Goal: Task Accomplishment & Management: Complete application form

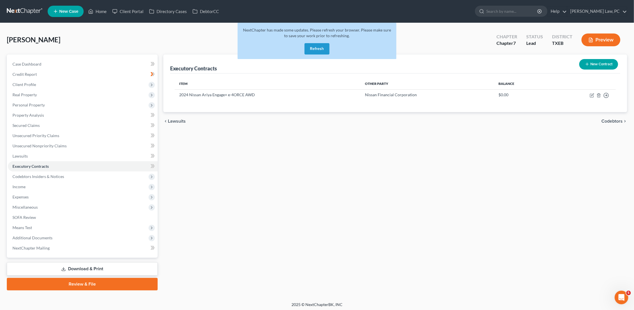
click at [18, 10] on link at bounding box center [25, 11] width 36 height 10
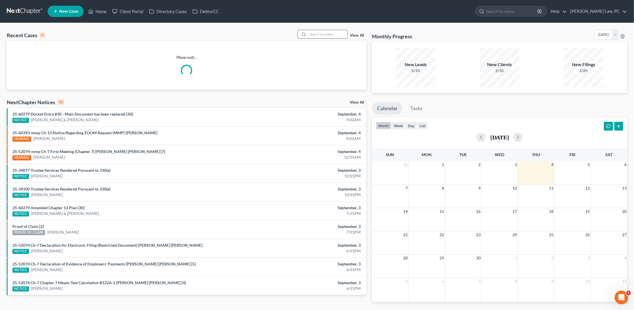
click at [334, 34] on input "search" at bounding box center [328, 34] width 40 height 8
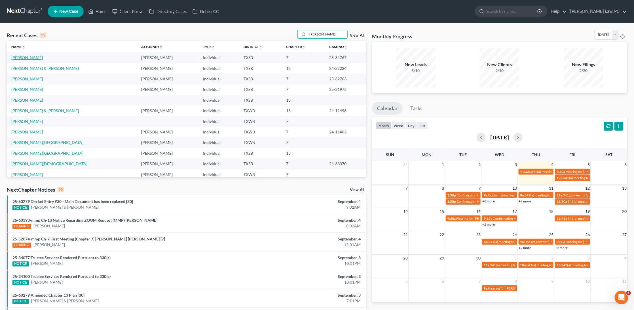
type input "ann"
click at [26, 58] on link "Garcia, Ann" at bounding box center [26, 57] width 31 height 5
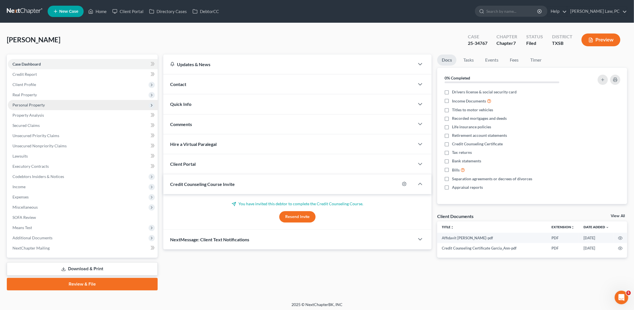
click at [37, 103] on span "Personal Property" at bounding box center [28, 104] width 32 height 5
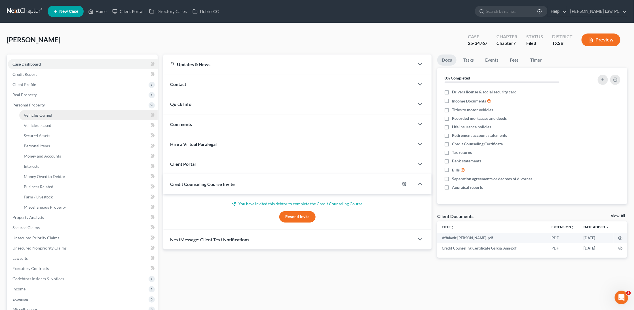
click at [42, 113] on span "Vehicles Owned" at bounding box center [38, 115] width 28 height 5
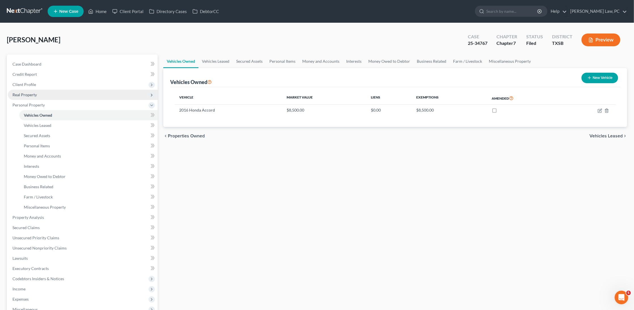
click at [36, 93] on span "Real Property" at bounding box center [24, 94] width 24 height 5
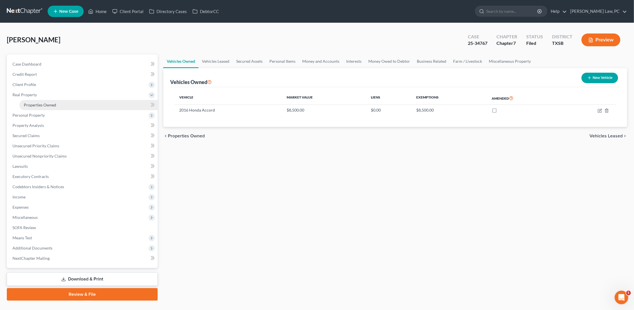
click at [39, 102] on span "Properties Owned" at bounding box center [40, 104] width 32 height 5
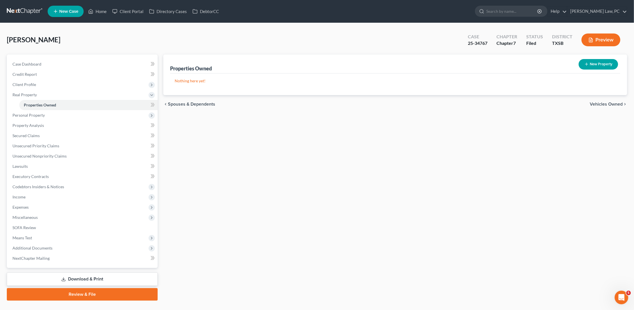
click at [25, 8] on link at bounding box center [25, 11] width 36 height 10
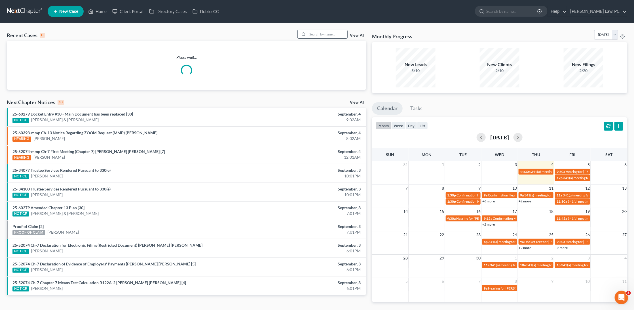
click at [325, 35] on input "search" at bounding box center [328, 34] width 40 height 8
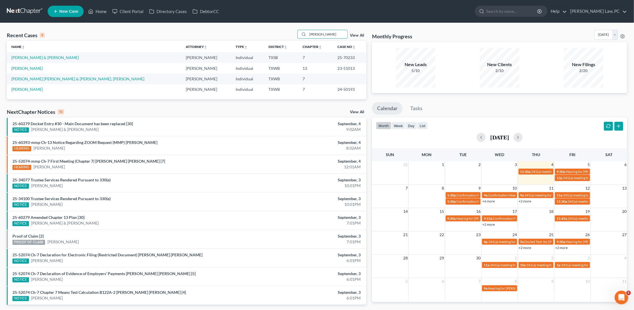
type input "Reyna"
drag, startPoint x: 285, startPoint y: 33, endPoint x: 31, endPoint y: 56, distance: 254.4
click at [31, 56] on link "Reyna, Eulalio & Diana" at bounding box center [45, 57] width 68 height 5
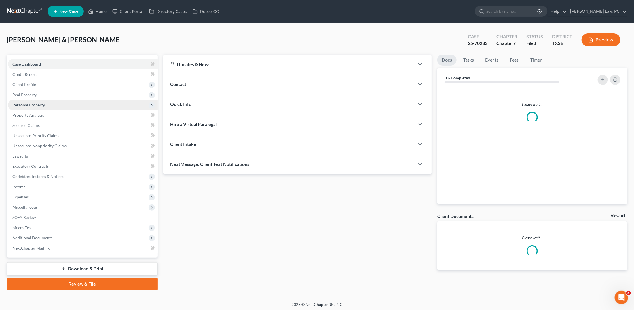
click at [111, 105] on span "Personal Property" at bounding box center [83, 105] width 150 height 10
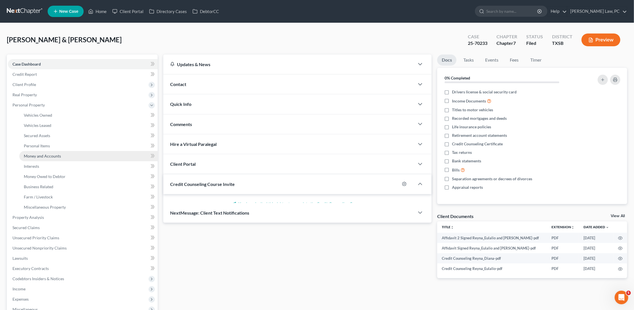
click at [89, 156] on link "Money and Accounts" at bounding box center [88, 156] width 138 height 10
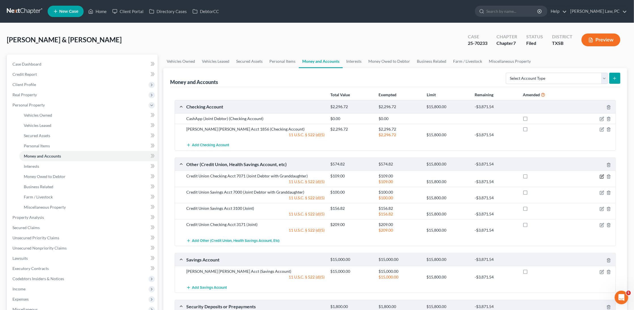
click at [602, 175] on icon "button" at bounding box center [602, 176] width 5 height 5
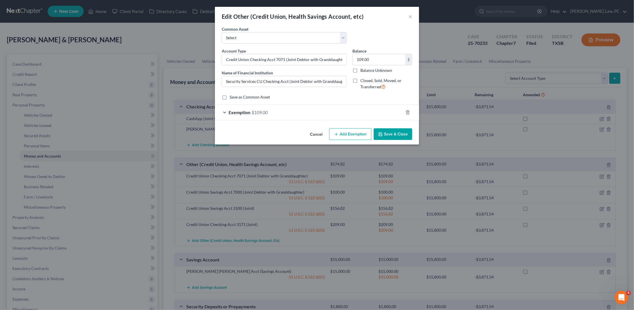
click at [361, 80] on label "Closed, Sold, Moved, or Transferred" at bounding box center [387, 84] width 52 height 12
click at [363, 80] on input "Closed, Sold, Moved, or Transferred" at bounding box center [365, 80] width 4 height 4
checkbox input "true"
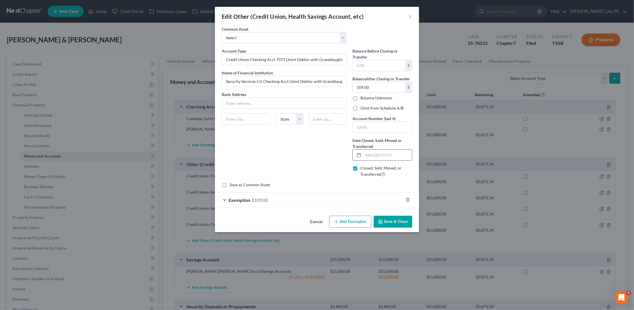
click at [386, 153] on input "text" at bounding box center [388, 155] width 49 height 11
type input "09/03/2025"
click at [400, 221] on button "Save & Close" at bounding box center [393, 222] width 39 height 12
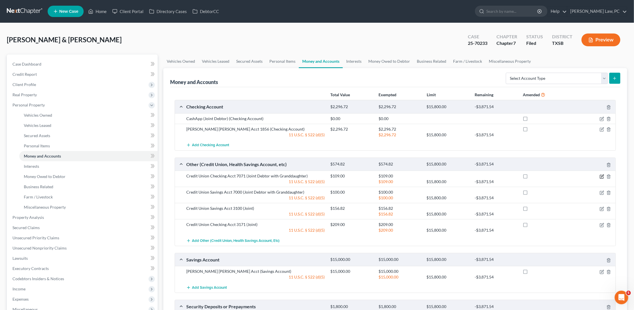
click at [603, 175] on icon "button" at bounding box center [603, 176] width 3 height 3
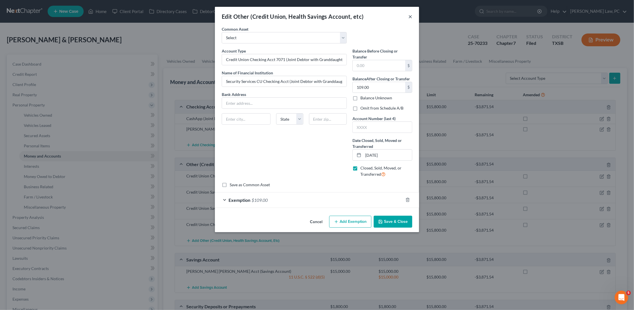
click at [409, 18] on button "×" at bounding box center [411, 16] width 4 height 7
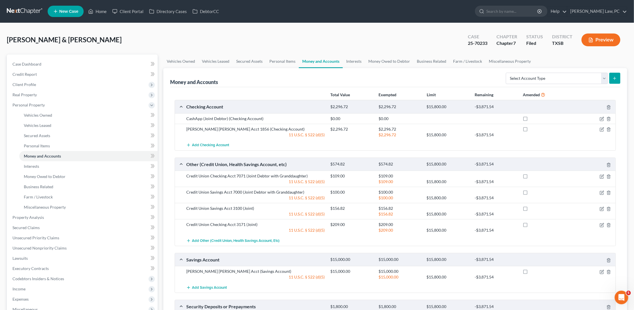
click at [30, 10] on link at bounding box center [25, 11] width 36 height 10
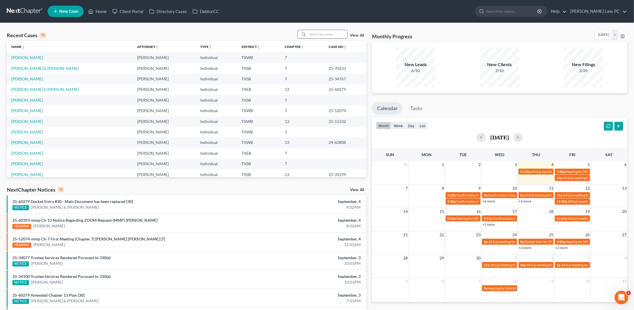
click at [320, 33] on input "search" at bounding box center [328, 34] width 40 height 8
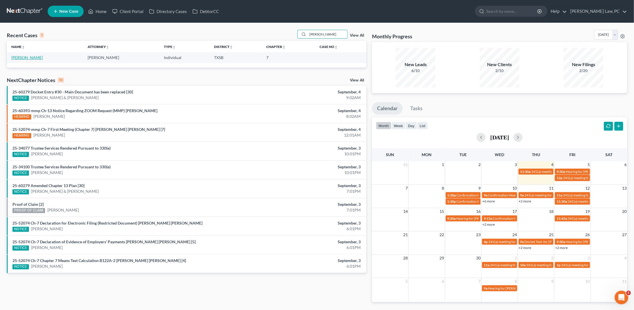
type input "melton"
click at [31, 57] on link "Melton, Griselda" at bounding box center [26, 57] width 31 height 5
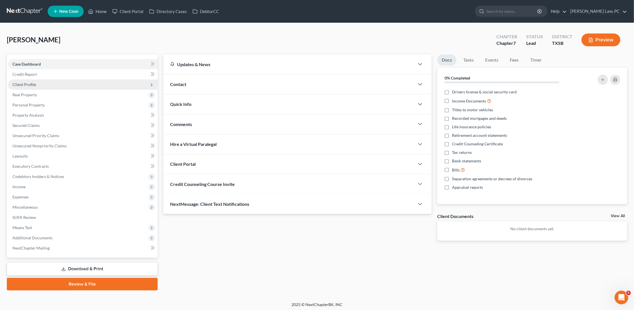
click at [26, 84] on span "Client Profile" at bounding box center [24, 84] width 24 height 5
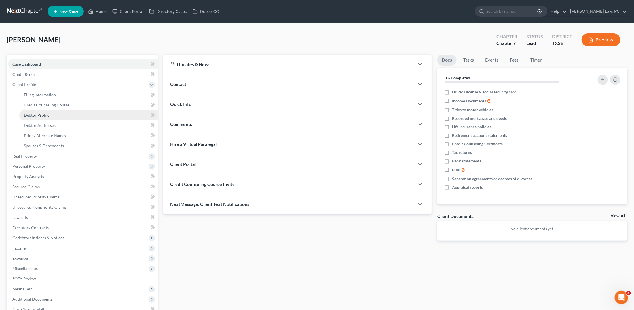
click at [47, 114] on span "Debtor Profile" at bounding box center [37, 115] width 26 height 5
select select "0"
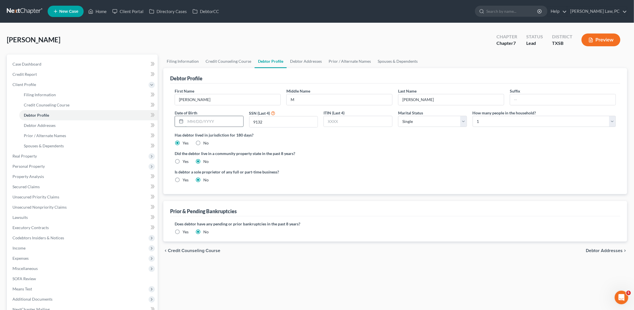
type input "1"
click at [192, 119] on input "07101946" at bounding box center [215, 121] width 58 height 11
click at [198, 120] on input "07/101946" at bounding box center [215, 121] width 58 height 11
type input "07/10/1946"
click at [107, 124] on link "Debtor Addresses" at bounding box center [88, 125] width 138 height 10
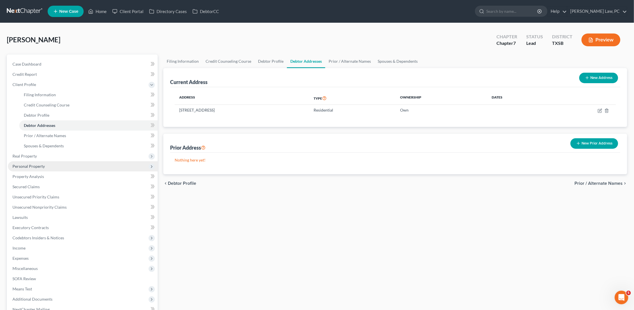
click at [34, 164] on span "Personal Property" at bounding box center [28, 166] width 32 height 5
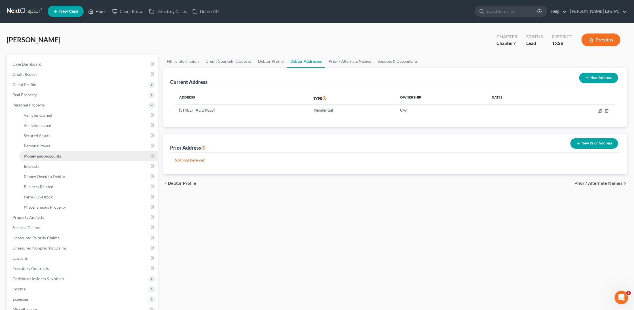
click at [46, 154] on span "Money and Accounts" at bounding box center [42, 156] width 37 height 5
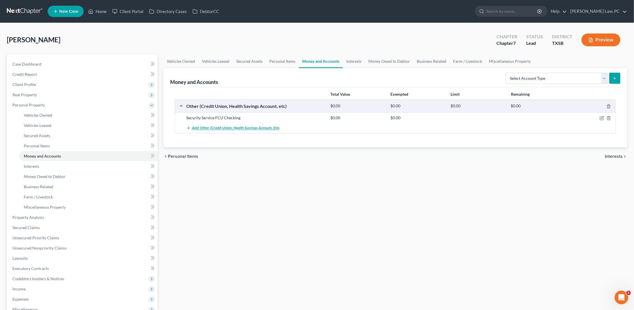
click at [254, 127] on span "Add Other (Credit Union, Health Savings Account, etc)" at bounding box center [236, 128] width 88 height 5
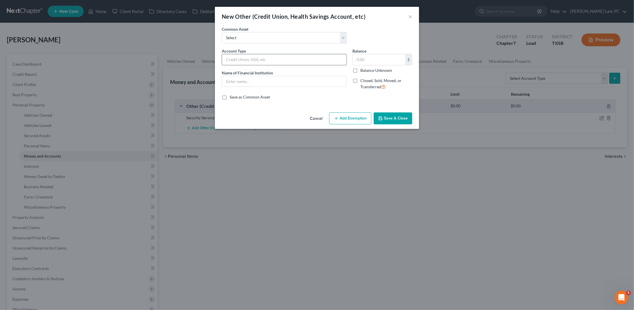
click at [264, 61] on input "text" at bounding box center [284, 59] width 125 height 11
click at [262, 58] on input "Security Service FCU Savings" at bounding box center [284, 59] width 125 height 11
type input "Security Service FCU Savings"
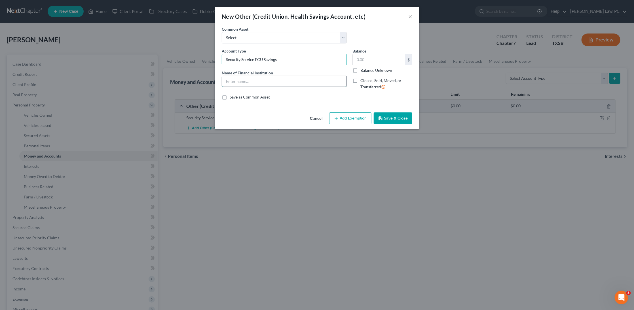
click at [259, 82] on input "text" at bounding box center [284, 81] width 125 height 11
paste input "Security Service FCU Savings"
type input "Security Service FCU Savings"
click at [394, 118] on button "Save & Close" at bounding box center [393, 118] width 39 height 12
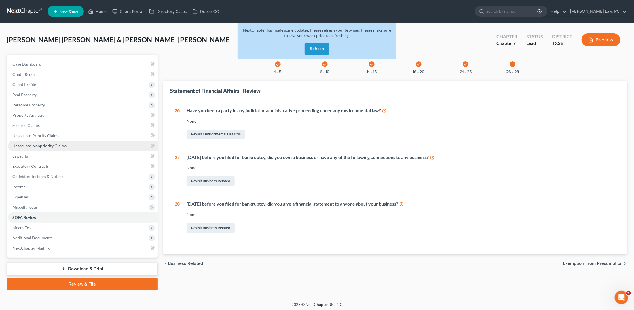
click at [35, 143] on span "Unsecured Nonpriority Claims" at bounding box center [39, 145] width 54 height 5
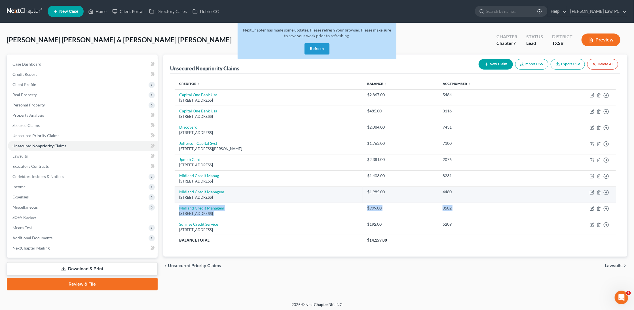
drag, startPoint x: 550, startPoint y: 207, endPoint x: 551, endPoint y: 198, distance: 9.4
click at [551, 198] on tbody "Capital One Bank Usa [GEOGRAPHIC_DATA], [GEOGRAPHIC_DATA] $2,867.00 5484 Move t…" at bounding box center [396, 167] width 442 height 156
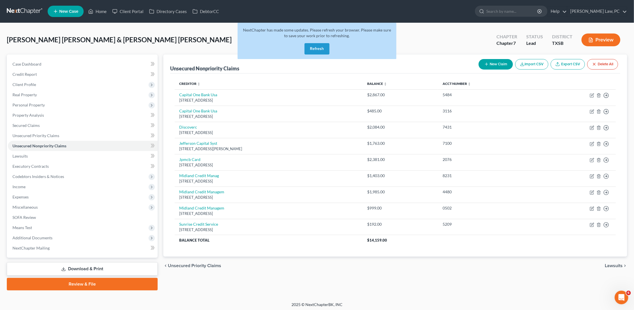
click at [537, 294] on div "[PERSON_NAME] [PERSON_NAME] & [PERSON_NAME] [PERSON_NAME] Upgraded Chapter Chap…" at bounding box center [317, 162] width 634 height 279
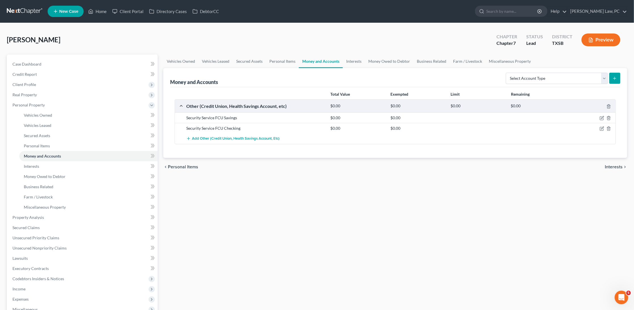
click at [28, 10] on link at bounding box center [25, 11] width 36 height 10
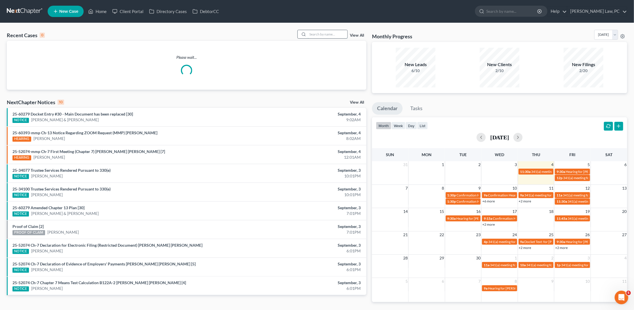
click at [328, 34] on input "search" at bounding box center [328, 34] width 40 height 8
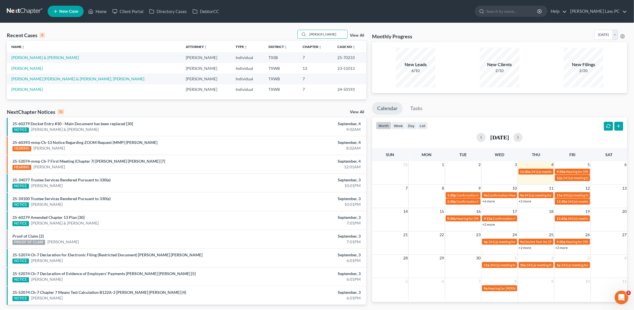
type input "Reyna"
drag, startPoint x: 0, startPoint y: 85, endPoint x: 36, endPoint y: 57, distance: 45.5
click at [36, 57] on link "Reyna, Eulalio & Diana" at bounding box center [45, 57] width 68 height 5
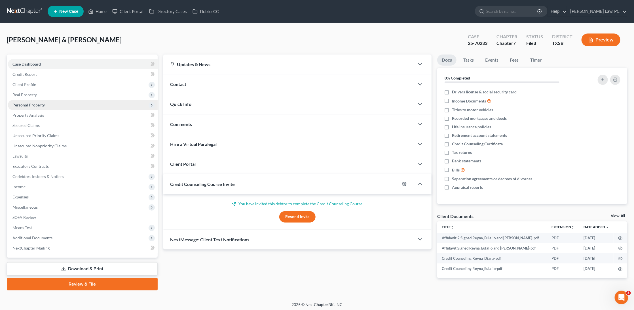
click at [41, 104] on span "Personal Property" at bounding box center [28, 104] width 32 height 5
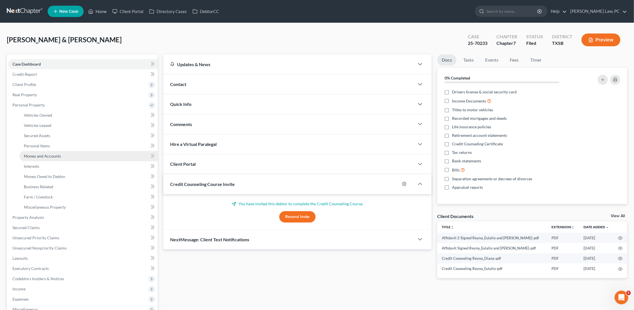
click at [49, 154] on span "Money and Accounts" at bounding box center [42, 156] width 37 height 5
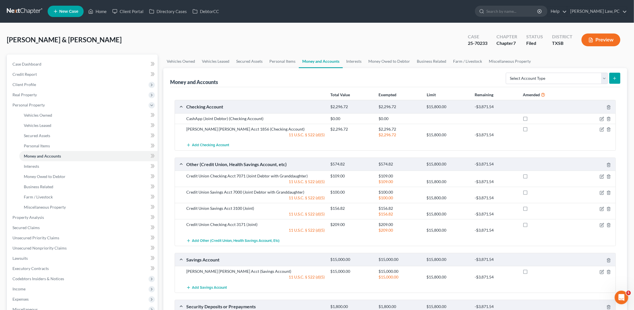
click at [27, 10] on link at bounding box center [25, 11] width 36 height 10
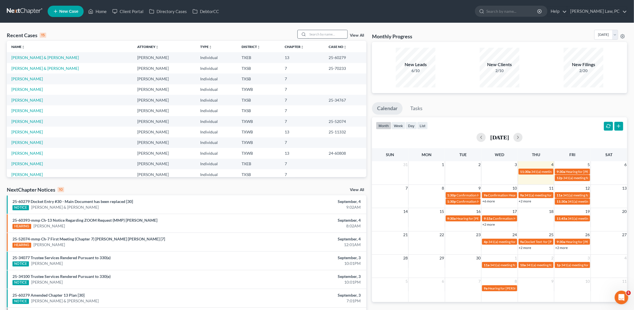
click at [317, 31] on input "search" at bounding box center [328, 34] width 40 height 8
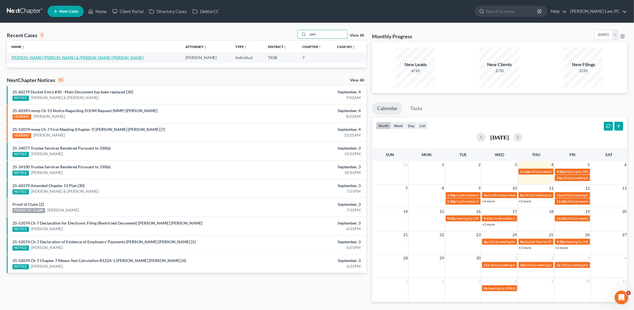
type input "ateh"
click at [50, 56] on link "[PERSON_NAME] [PERSON_NAME] & [PERSON_NAME] [PERSON_NAME]" at bounding box center [77, 57] width 132 height 5
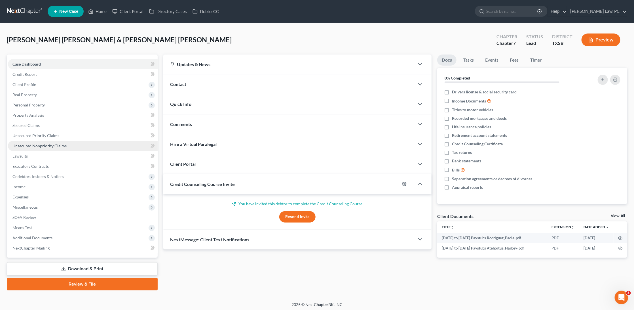
click at [31, 143] on span "Unsecured Nonpriority Claims" at bounding box center [39, 145] width 54 height 5
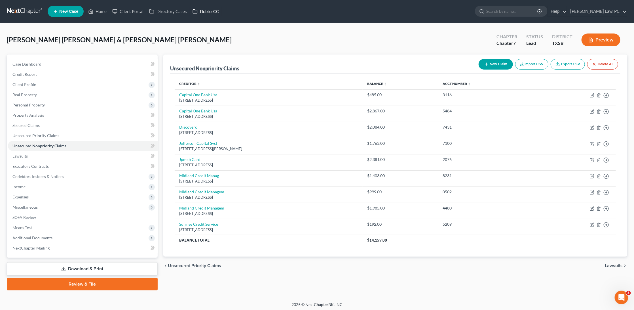
click at [209, 12] on link "DebtorCC" at bounding box center [206, 11] width 32 height 10
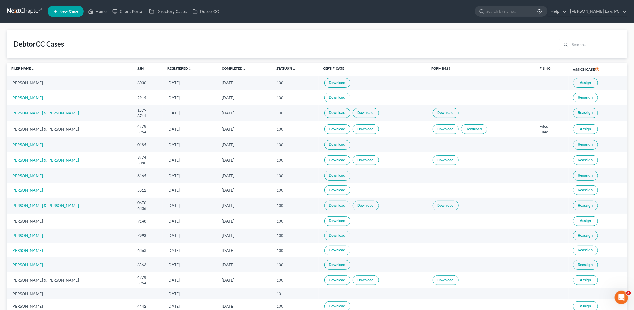
click at [24, 13] on link at bounding box center [25, 11] width 36 height 10
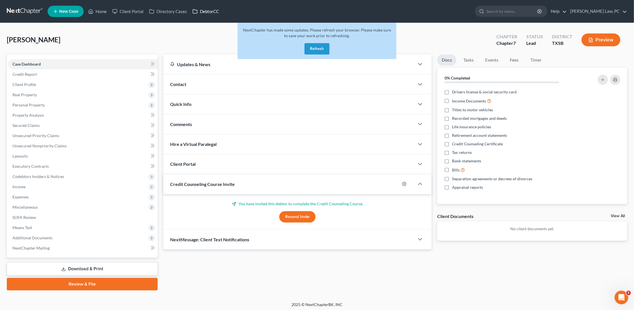
click at [215, 10] on link "DebtorCC" at bounding box center [206, 11] width 32 height 10
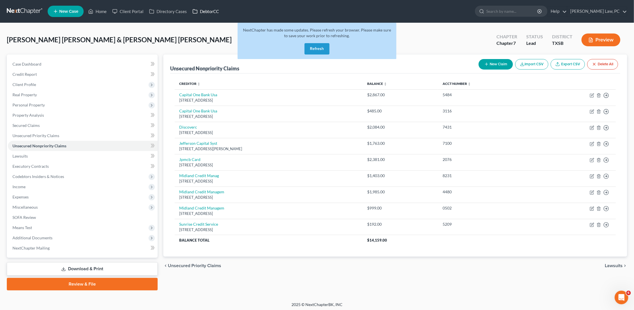
click at [204, 12] on link "DebtorCC" at bounding box center [206, 11] width 32 height 10
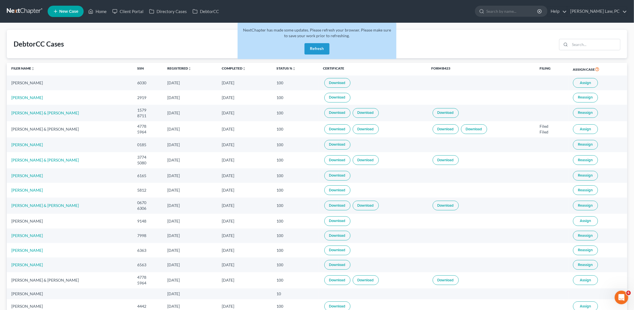
click at [18, 11] on link at bounding box center [25, 11] width 36 height 10
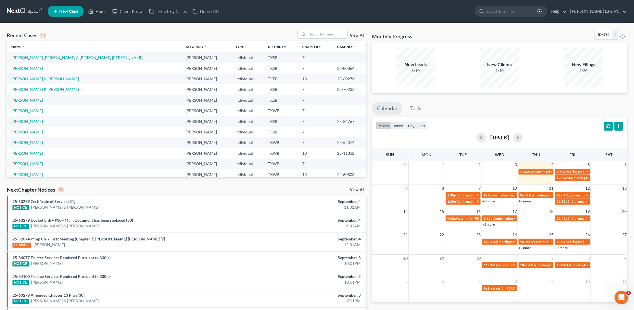
click at [32, 130] on link "[PERSON_NAME]" at bounding box center [26, 131] width 31 height 5
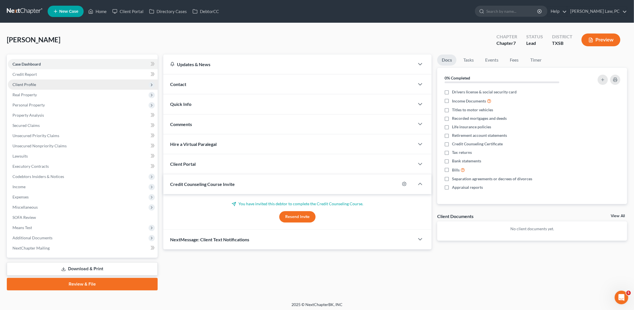
click at [39, 85] on span "Client Profile" at bounding box center [83, 84] width 150 height 10
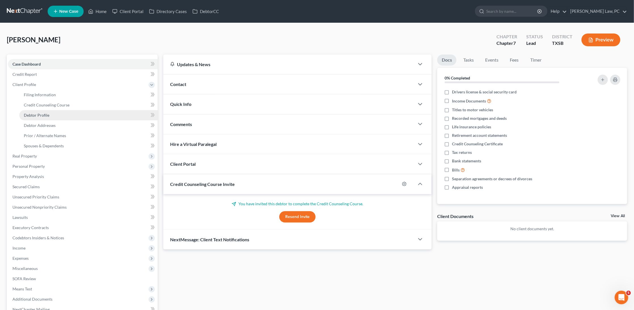
click at [42, 114] on span "Debtor Profile" at bounding box center [37, 115] width 26 height 5
select select "0"
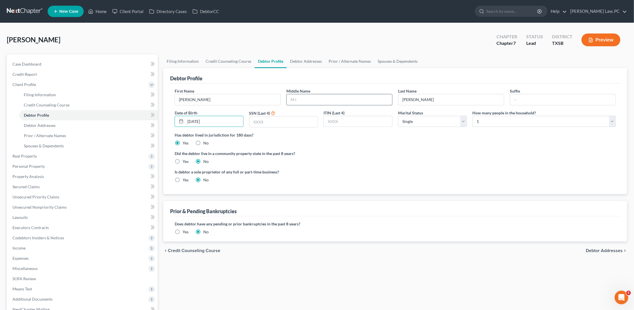
type input "10/08/1994"
type input "Owen"
click at [56, 123] on link "Debtor Addresses" at bounding box center [88, 125] width 138 height 10
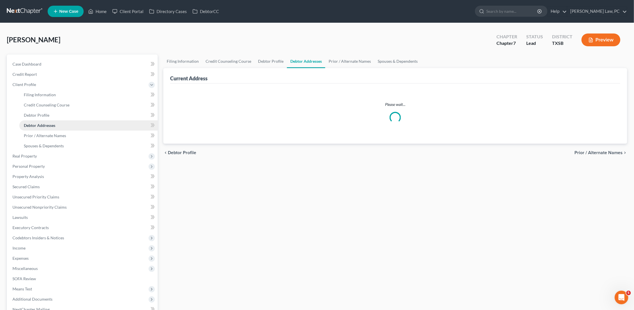
select select "0"
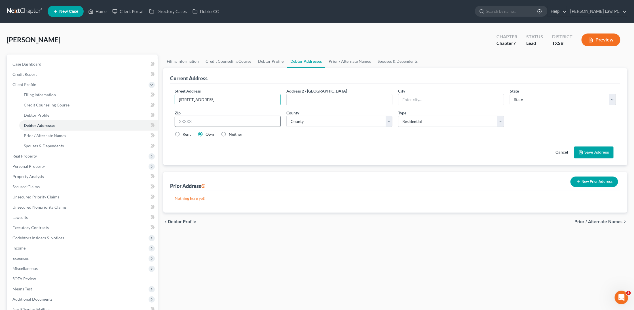
type input "1515 Mesa Verde Dr"
type input "77573"
type input "League City"
select select "45"
select select "83"
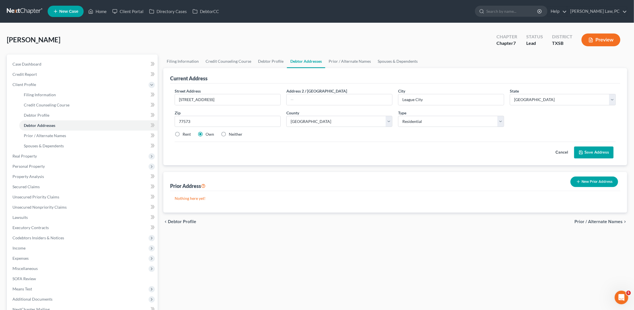
click at [229, 133] on label "Neither" at bounding box center [236, 134] width 14 height 6
click at [231, 133] on input "Neither" at bounding box center [233, 133] width 4 height 4
radio input "true"
click at [585, 150] on button "Save Address" at bounding box center [594, 152] width 39 height 12
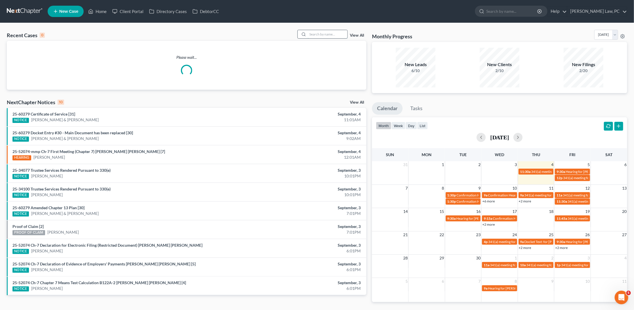
click at [322, 34] on input "search" at bounding box center [328, 34] width 40 height 8
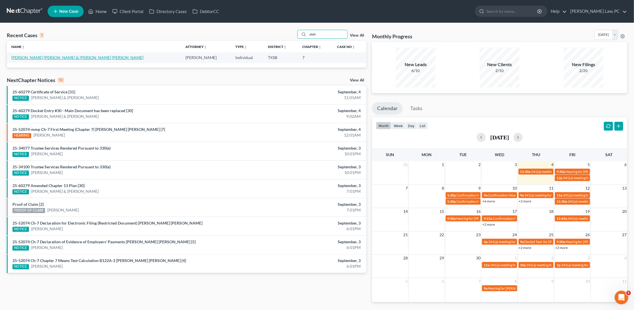
type input "ateh"
click at [33, 56] on link "[PERSON_NAME] [PERSON_NAME] & [PERSON_NAME] [PERSON_NAME]" at bounding box center [77, 57] width 132 height 5
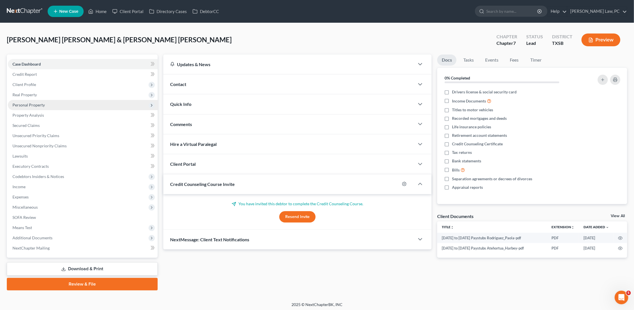
click at [37, 102] on span "Personal Property" at bounding box center [28, 104] width 32 height 5
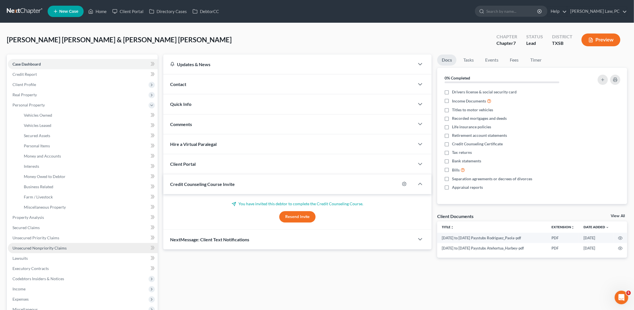
click at [24, 245] on span "Unsecured Nonpriority Claims" at bounding box center [39, 247] width 54 height 5
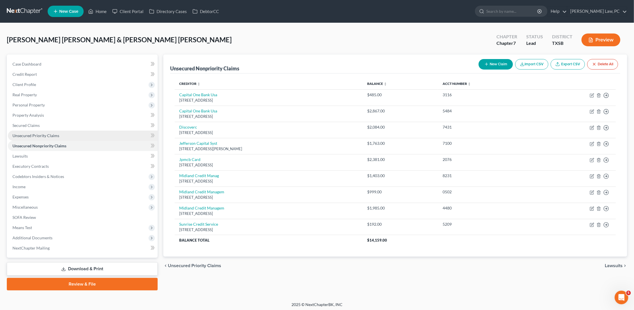
click at [54, 135] on span "Unsecured Priority Claims" at bounding box center [35, 135] width 47 height 5
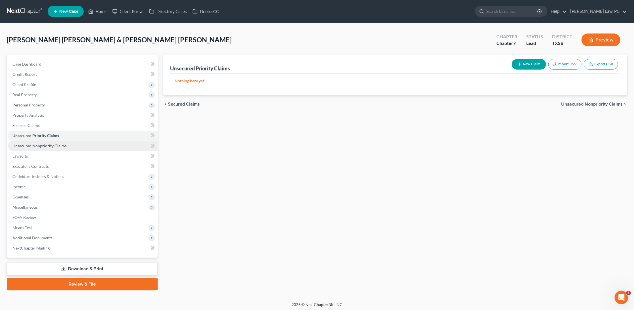
click at [54, 143] on span "Unsecured Nonpriority Claims" at bounding box center [39, 145] width 54 height 5
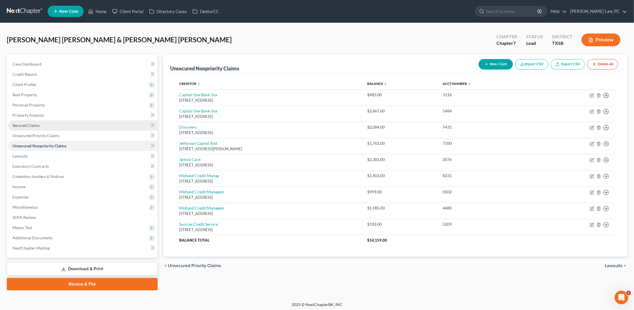
click at [49, 124] on link "Secured Claims" at bounding box center [83, 125] width 150 height 10
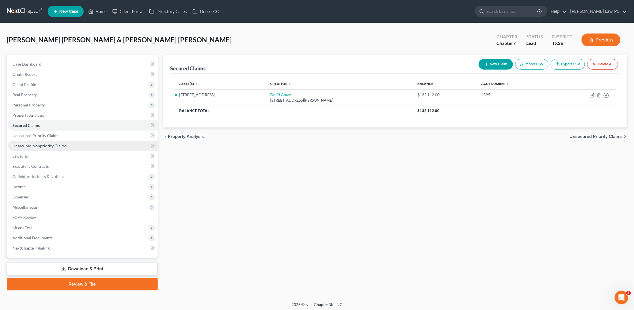
click at [47, 144] on span "Unsecured Nonpriority Claims" at bounding box center [39, 145] width 54 height 5
